Goal: Information Seeking & Learning: Find specific fact

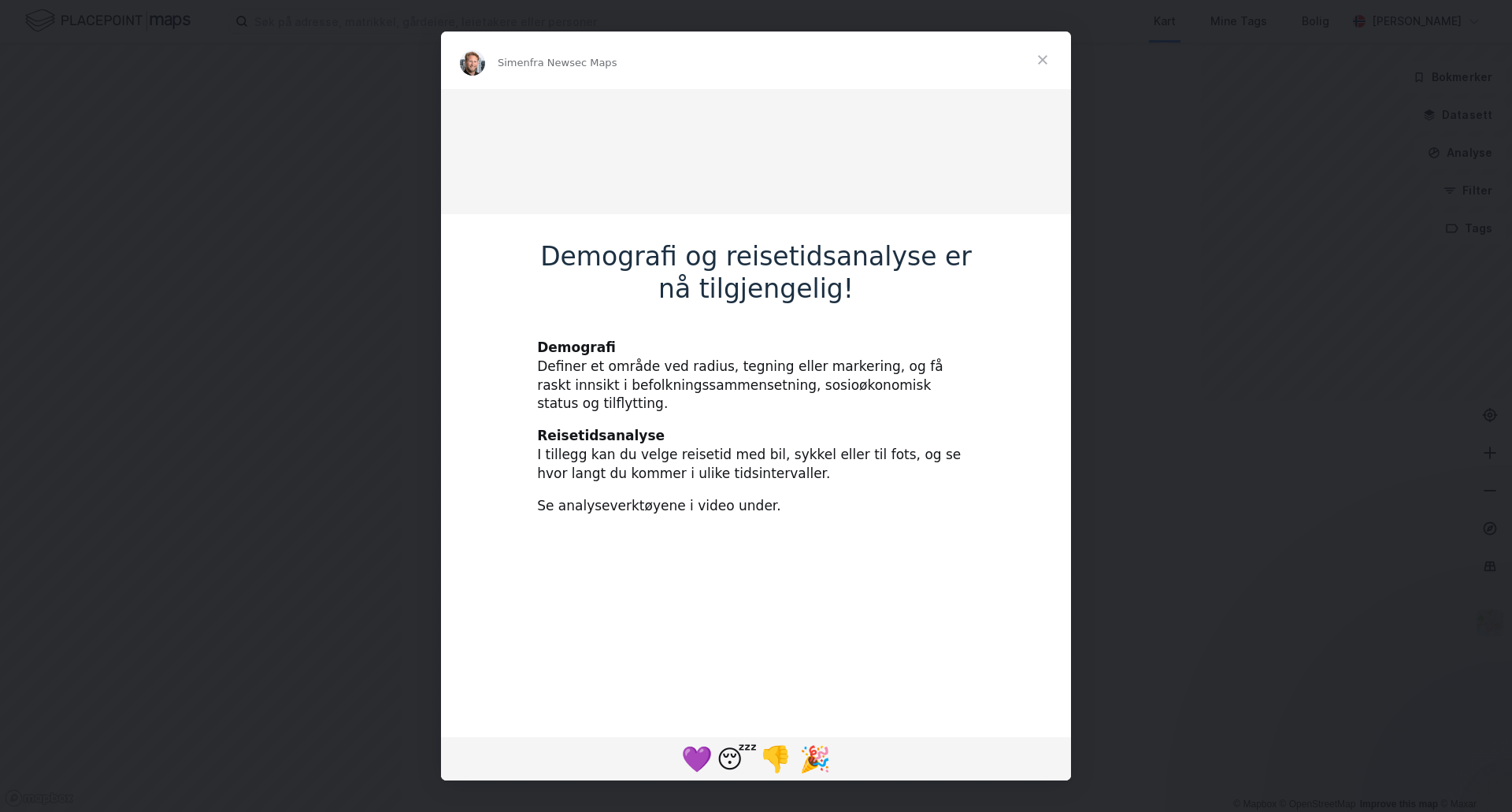
click at [1043, 56] on span "Lukk" at bounding box center [1043, 59] width 56 height 56
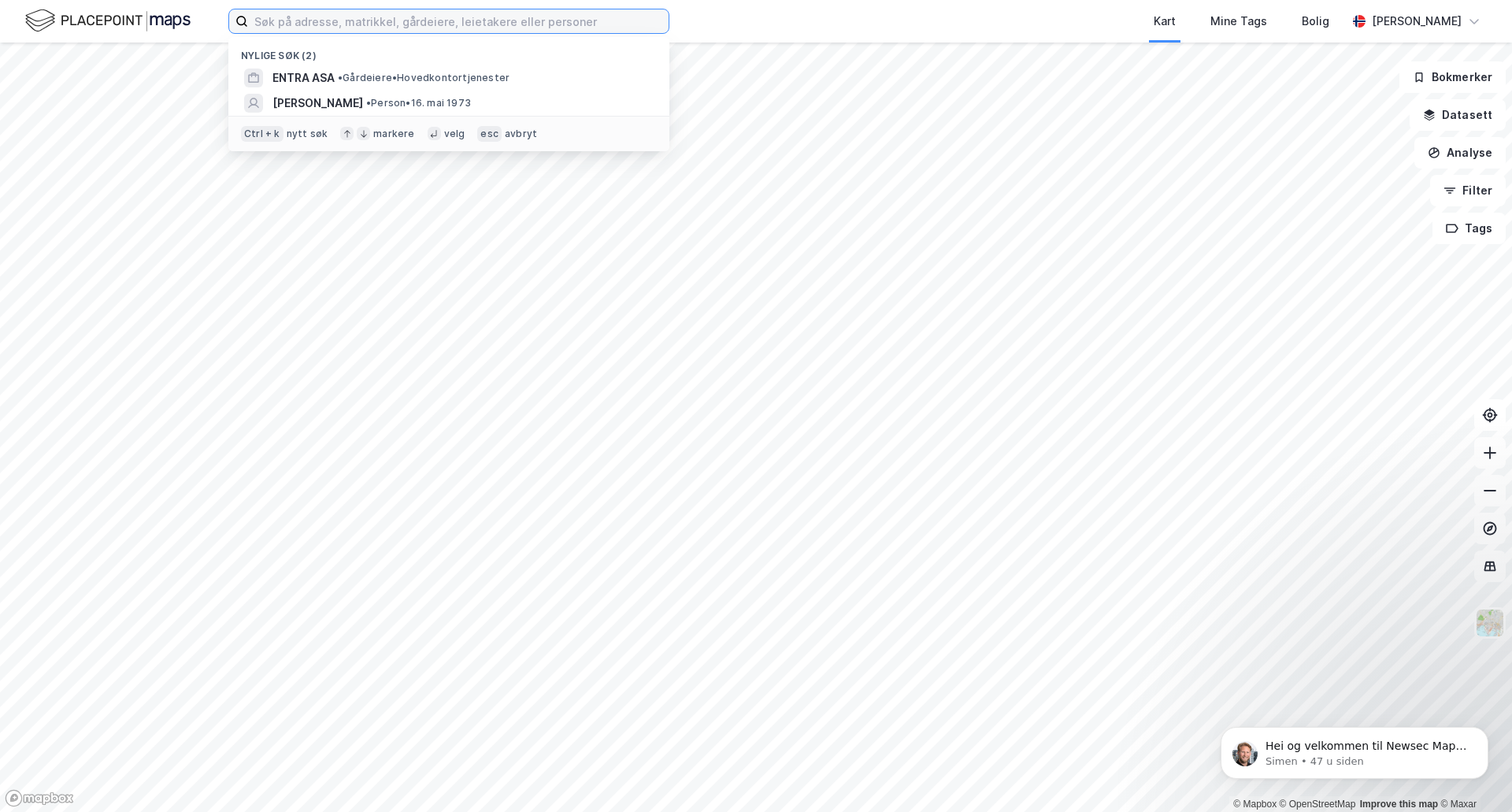
click at [367, 18] on input at bounding box center [459, 21] width 421 height 23
paste input "Aslaug Vaas veg 1C"
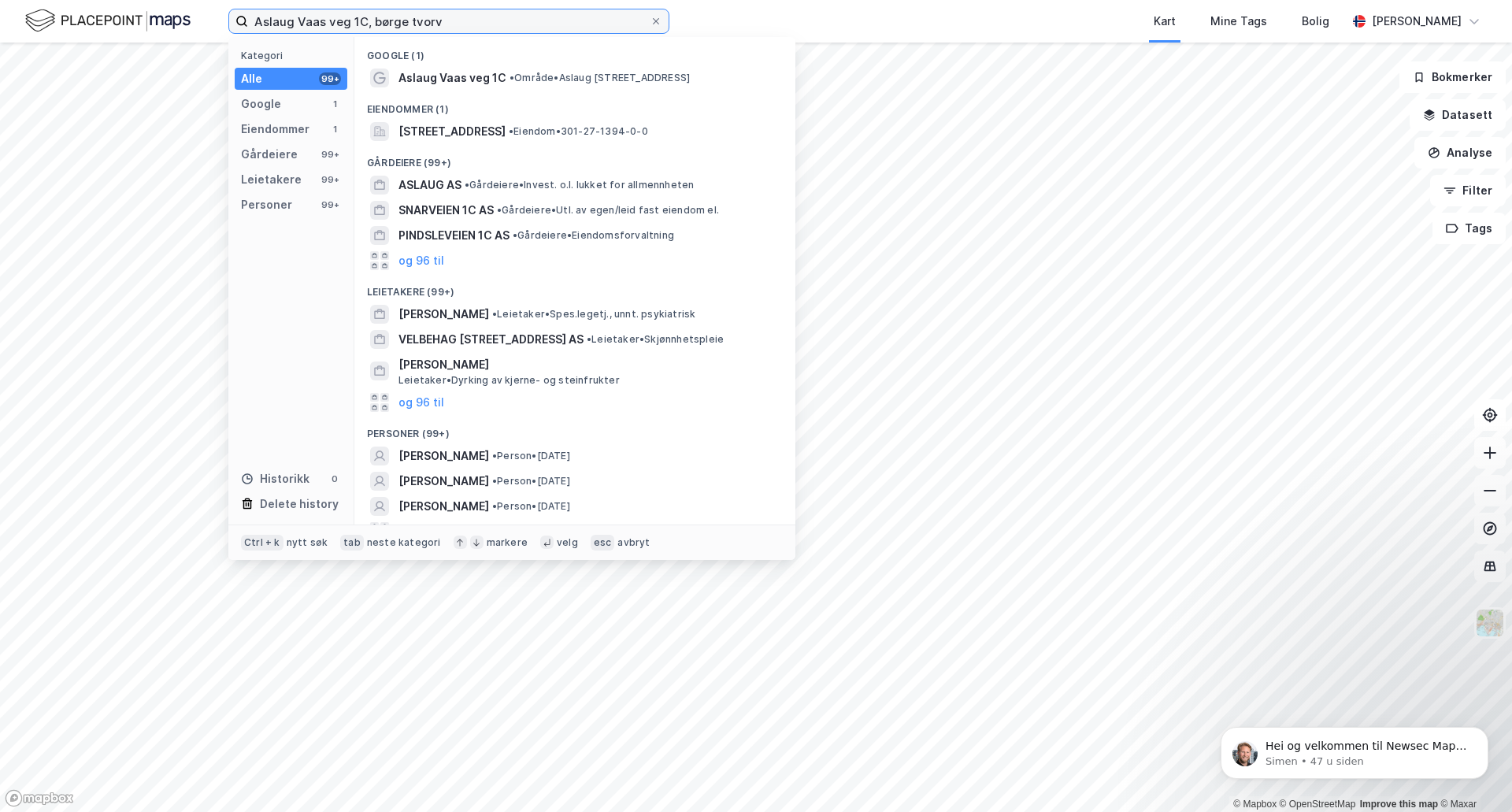
type input "Aslaug Vaas veg 1C, børge tvorv"
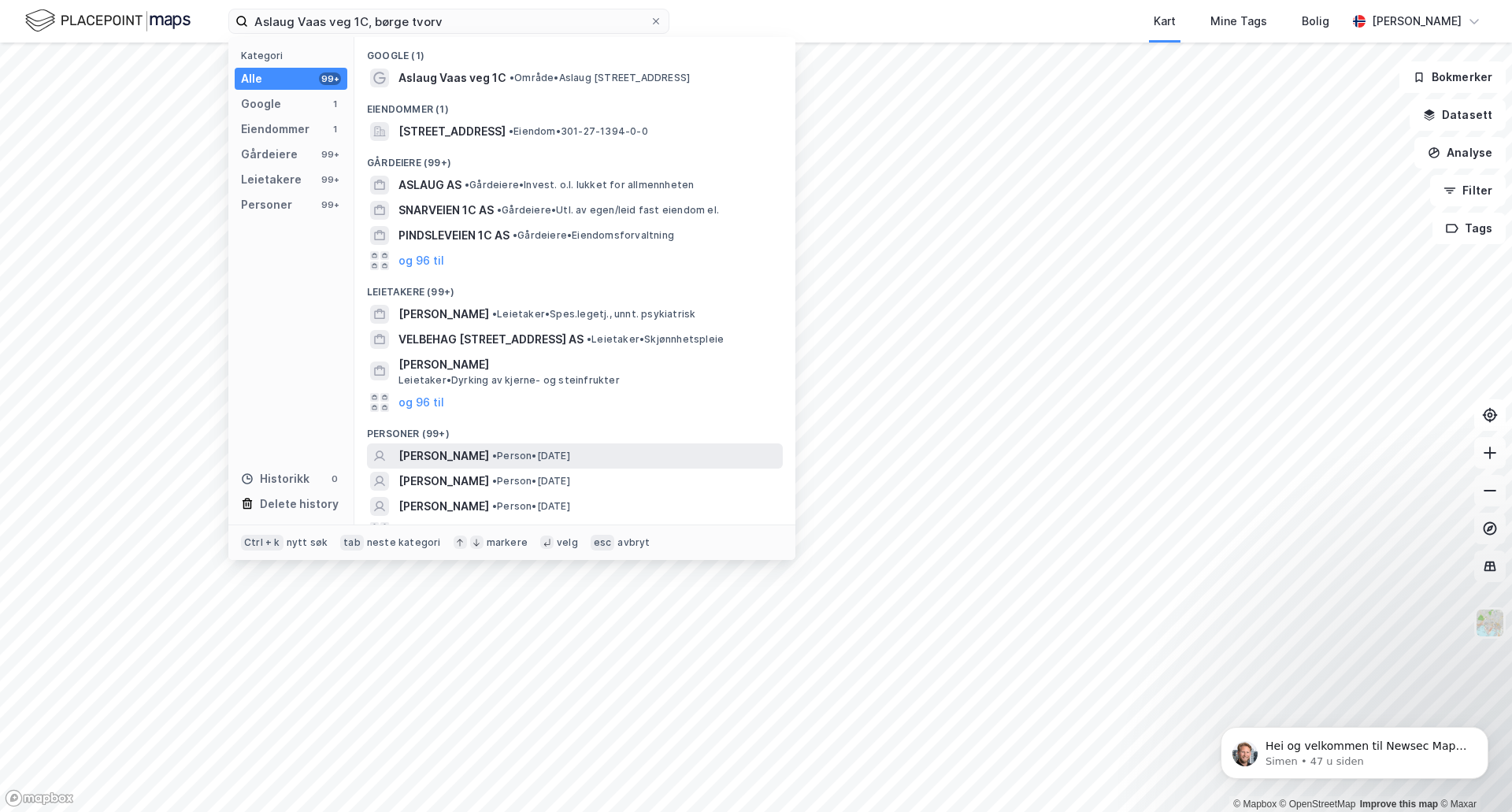
click at [430, 460] on span "[PERSON_NAME]" at bounding box center [443, 456] width 90 height 18
